Goal: Task Accomplishment & Management: Manage account settings

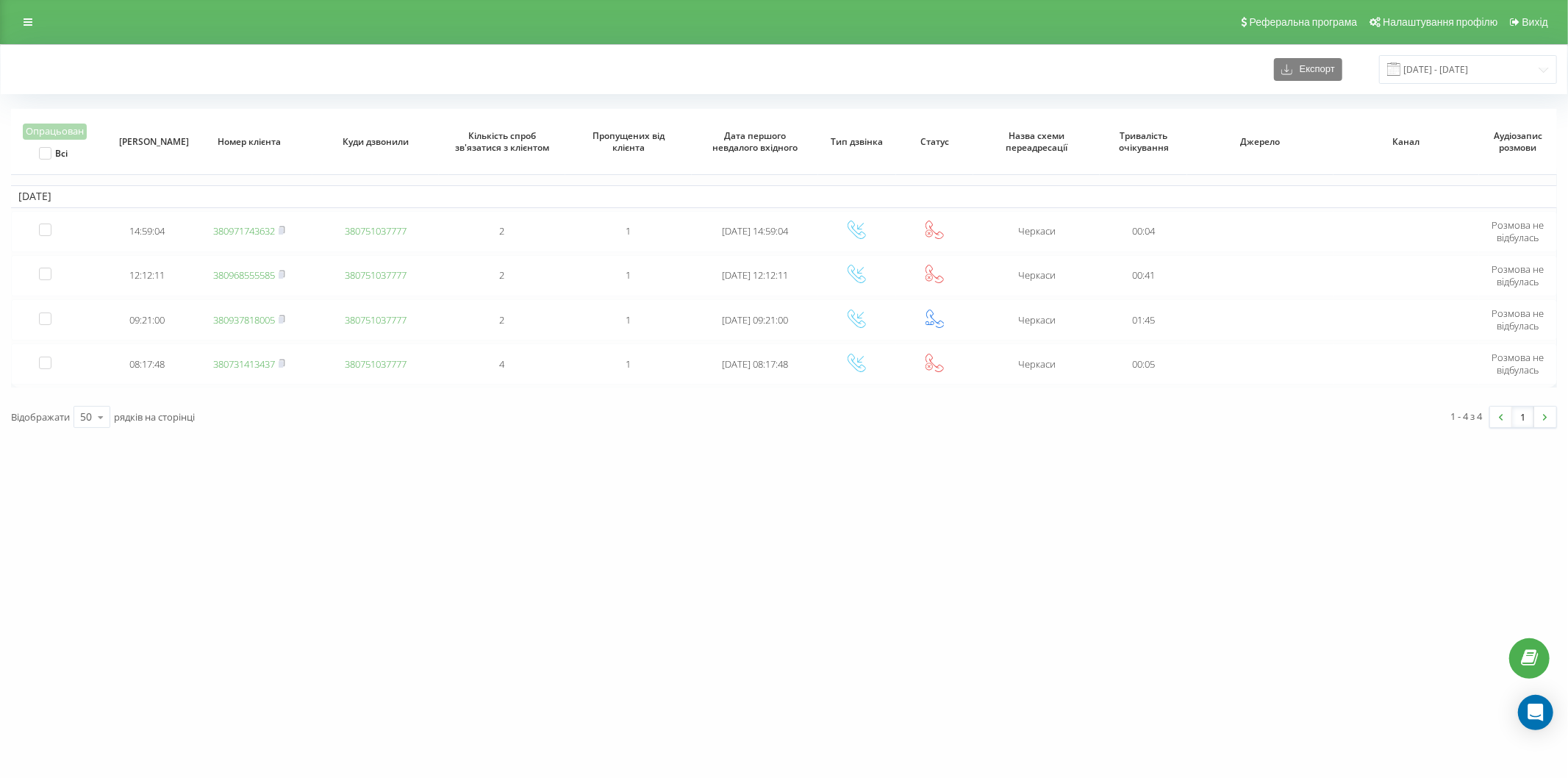
click at [402, 372] on td "380751037777" at bounding box center [376, 364] width 127 height 41
